Goal: Check status: Check status

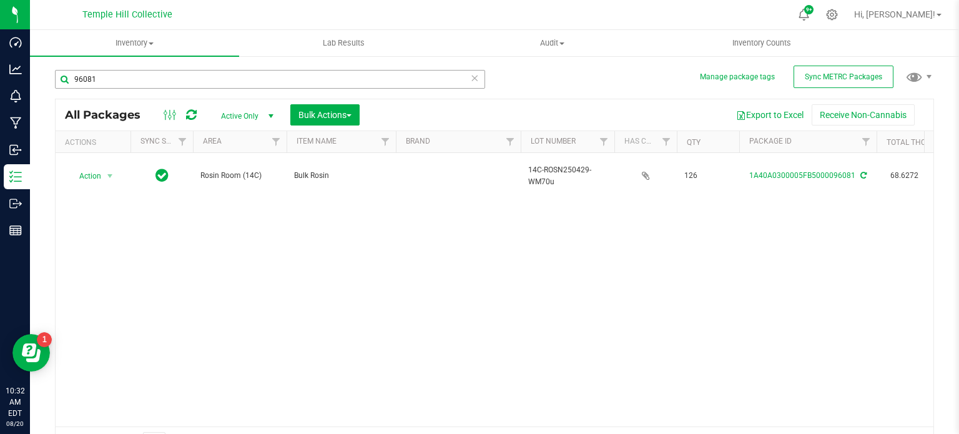
click at [142, 80] on input "96081" at bounding box center [270, 79] width 430 height 19
type input "9"
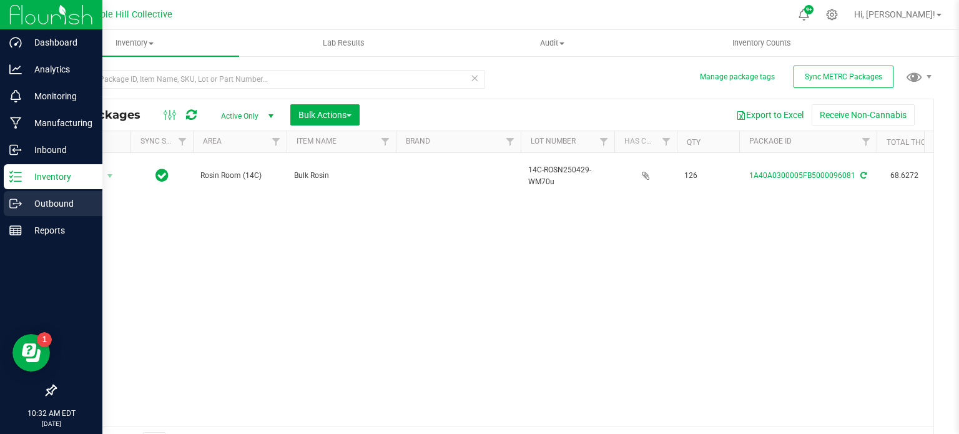
click at [22, 200] on p "Outbound" at bounding box center [59, 203] width 75 height 15
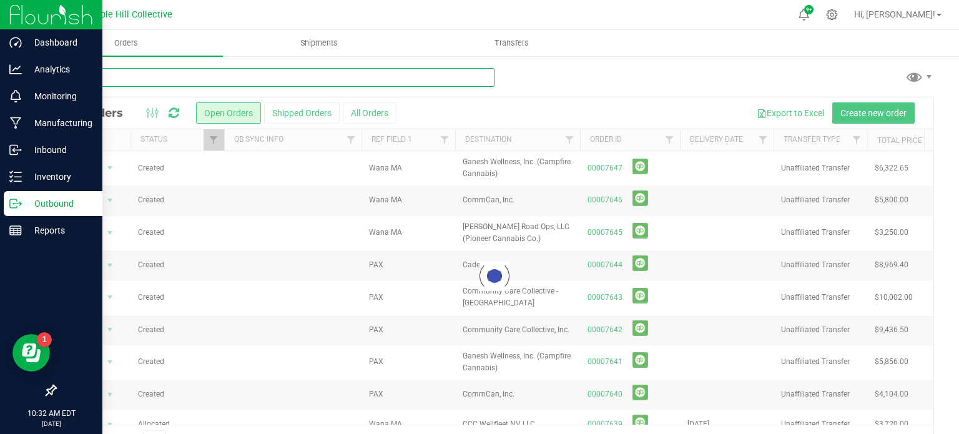
click at [135, 81] on input "text" at bounding box center [274, 77] width 439 height 19
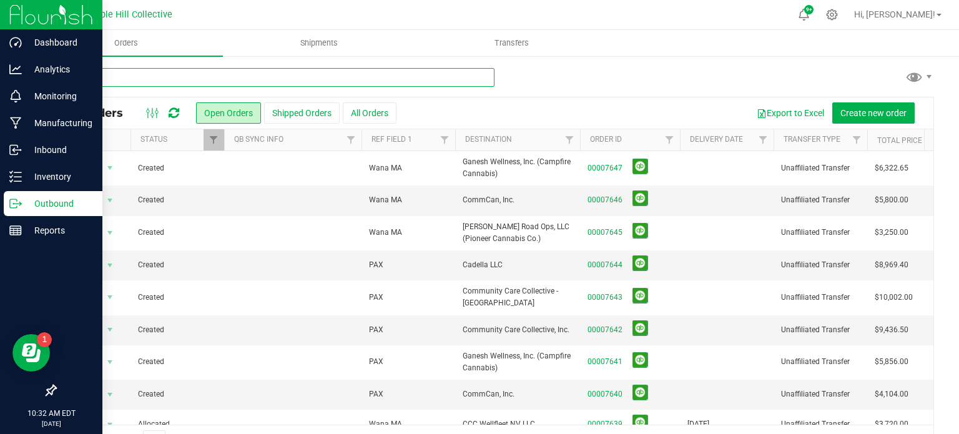
type input "7401"
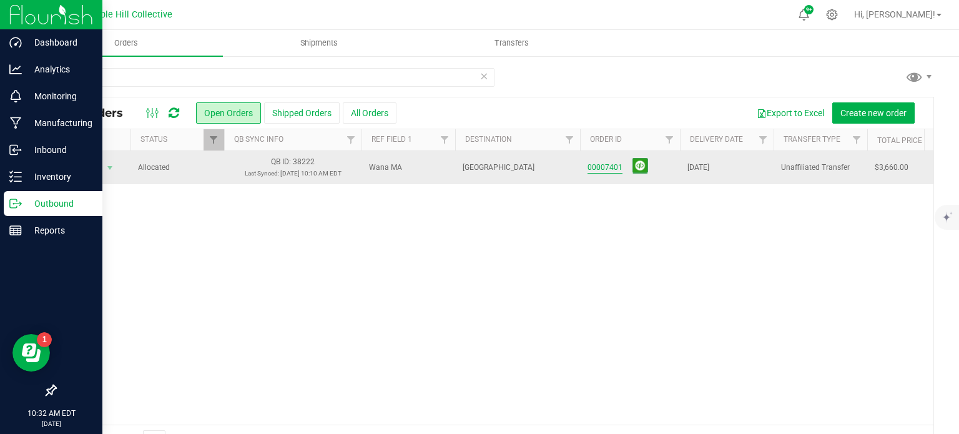
click at [604, 164] on link "00007401" at bounding box center [604, 168] width 35 height 12
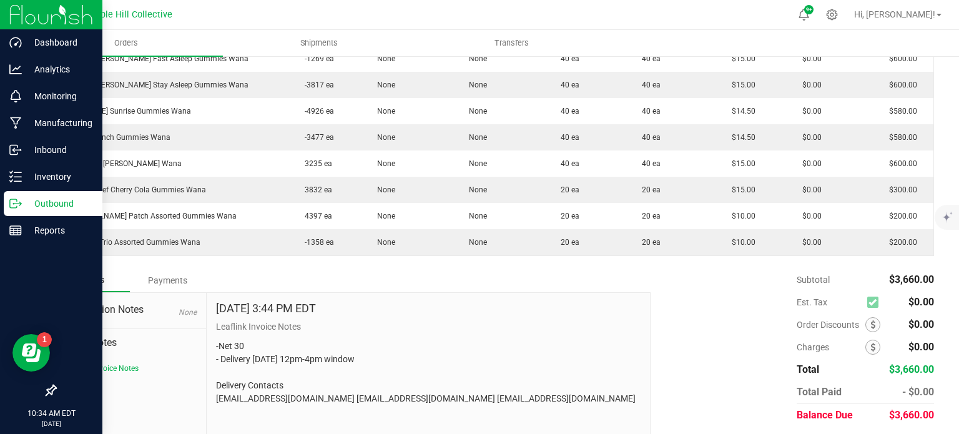
scroll to position [424, 0]
